Goal: Information Seeking & Learning: Check status

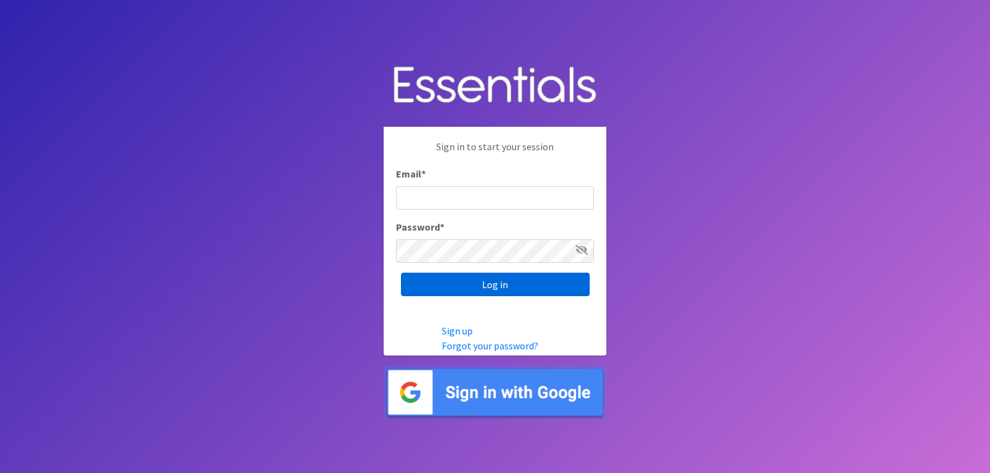
type input "lacey@familynetworknwa.com"
click at [472, 290] on input "Log in" at bounding box center [495, 285] width 189 height 24
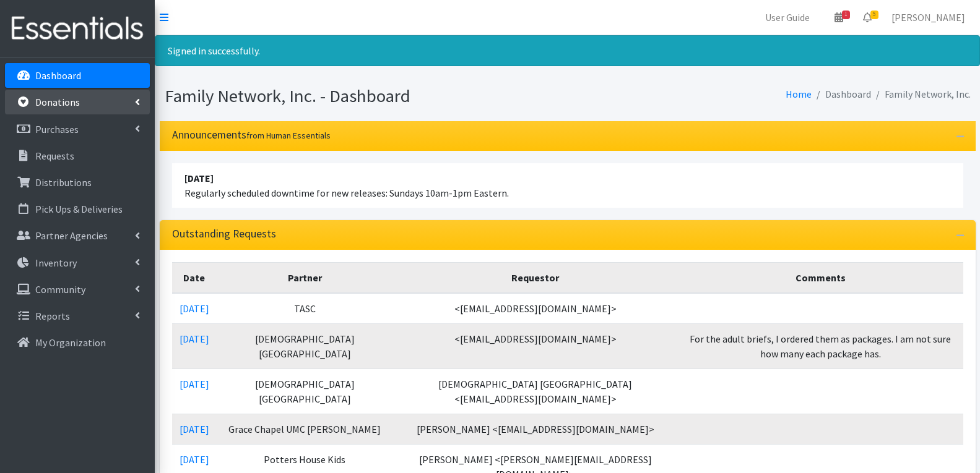
click at [79, 98] on link "Donations" at bounding box center [77, 102] width 145 height 25
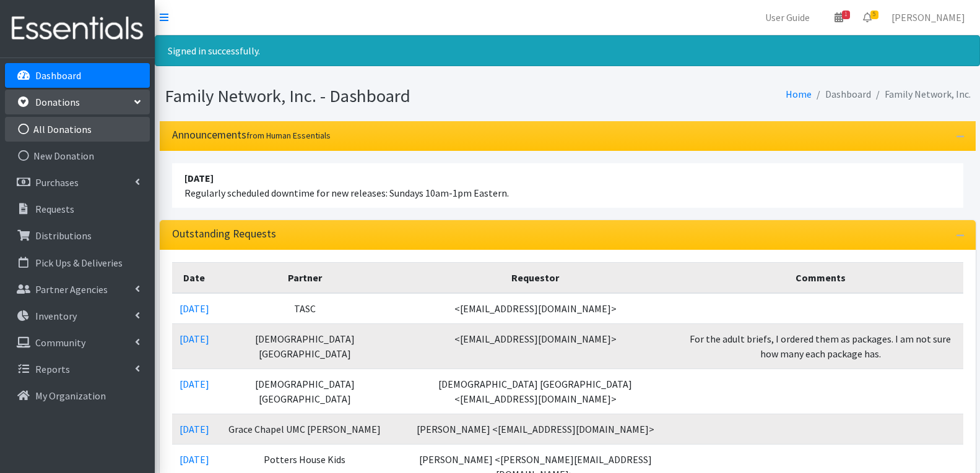
click at [72, 127] on link "All Donations" at bounding box center [77, 129] width 145 height 25
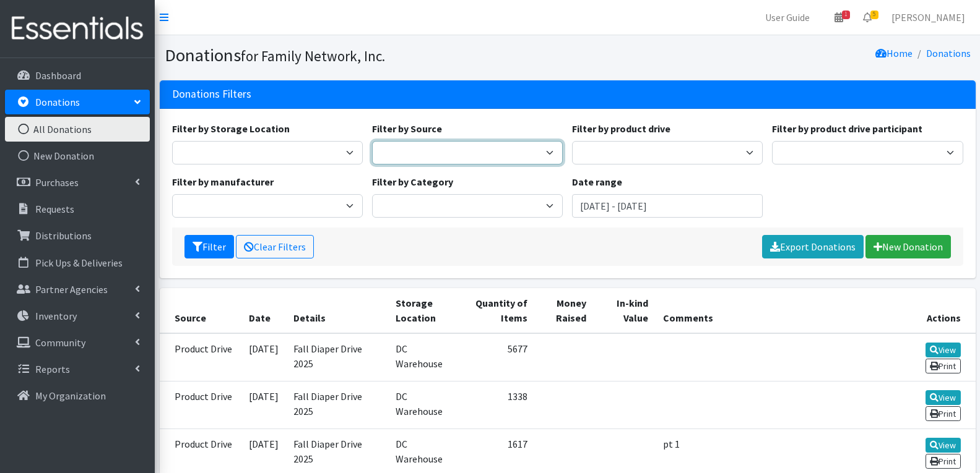
click at [451, 153] on select "Manufacturer Misc. Donation Product Drive" at bounding box center [467, 153] width 191 height 24
select select "Misc. Donation"
click at [372, 141] on select "Manufacturer Misc. Donation Product Drive" at bounding box center [467, 153] width 191 height 24
click at [604, 205] on input "[DATE] - [DATE]" at bounding box center [667, 206] width 191 height 24
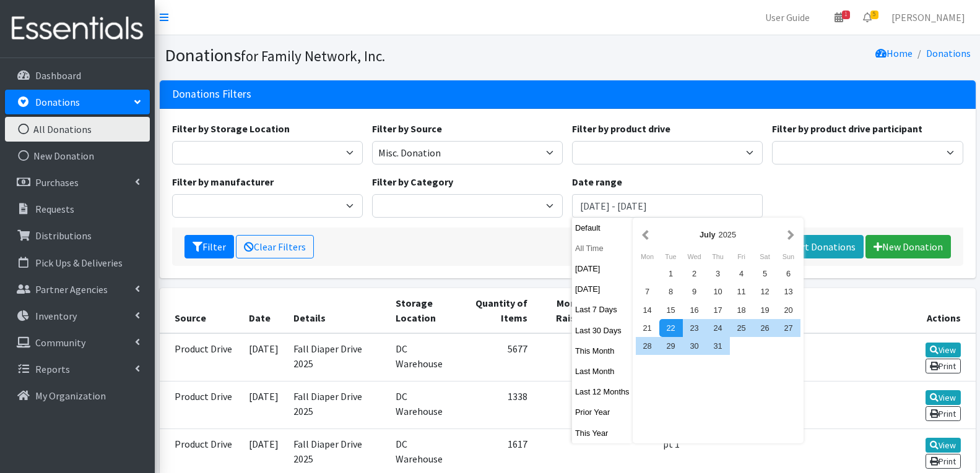
click at [585, 251] on button "All Time" at bounding box center [602, 248] width 61 height 18
type input "September 22, 1925 - September 22, 2026"
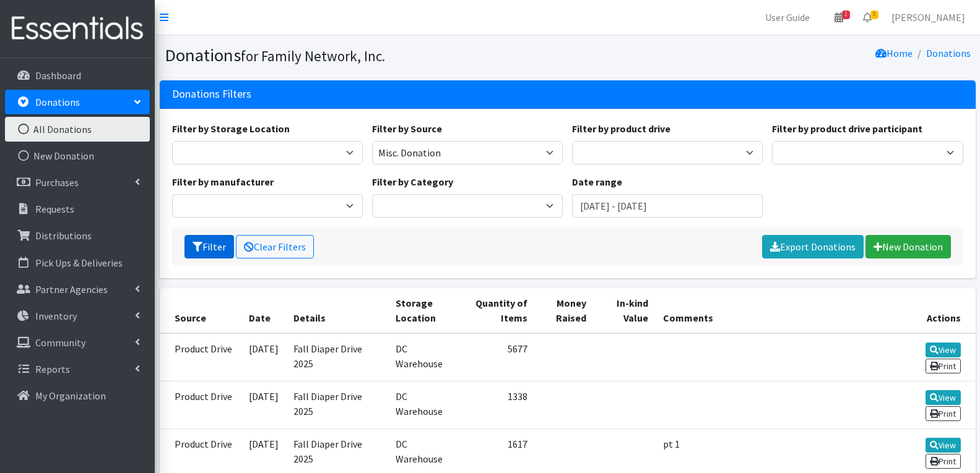
click at [212, 253] on button "Filter" at bounding box center [209, 247] width 50 height 24
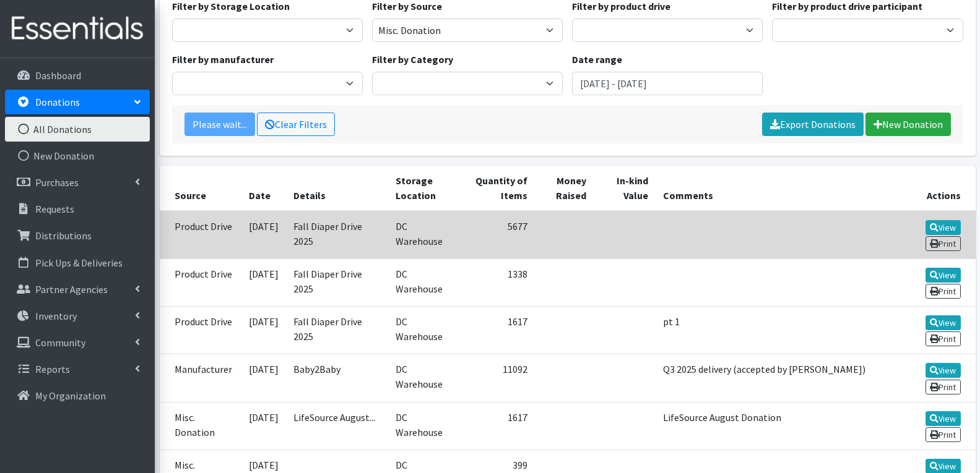
scroll to position [124, 0]
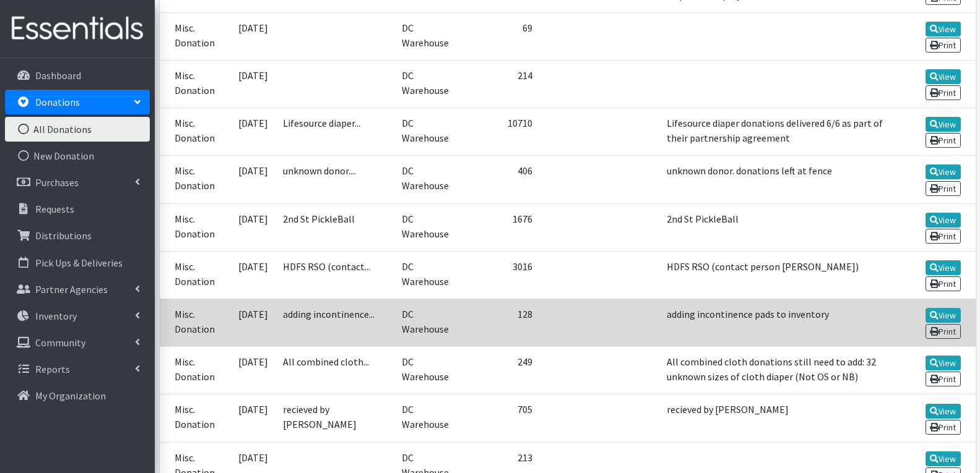
scroll to position [619, 0]
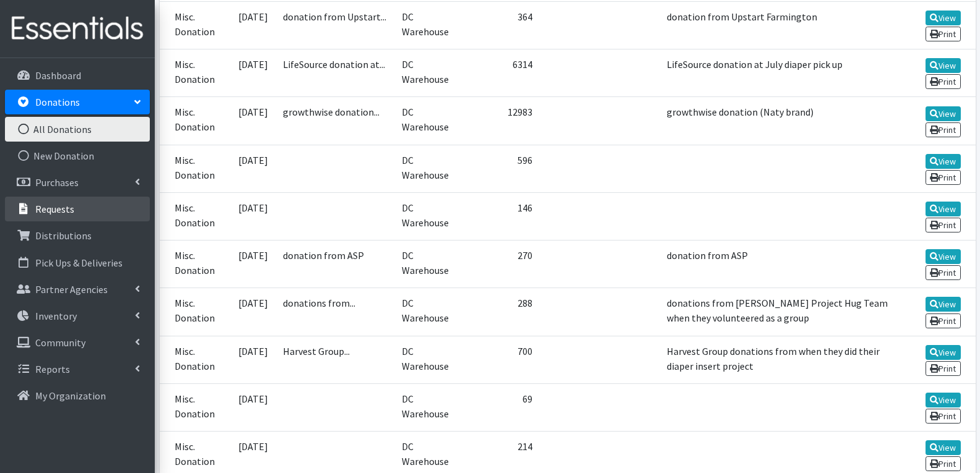
click at [51, 209] on p "Requests" at bounding box center [54, 209] width 39 height 12
